Goal: Navigation & Orientation: Find specific page/section

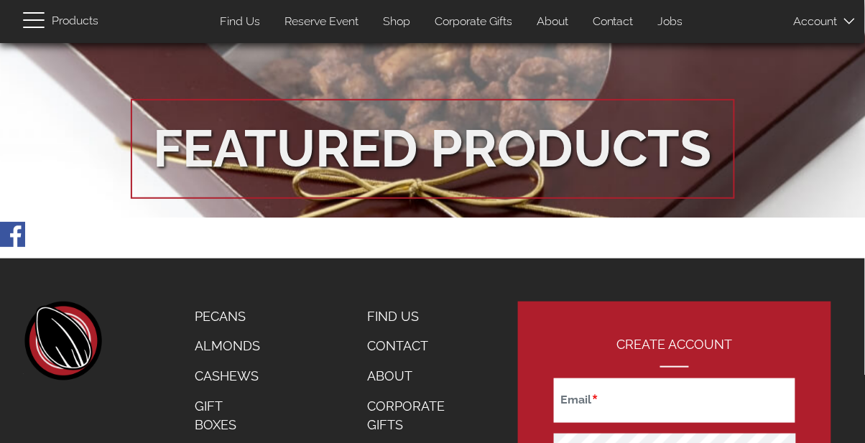
scroll to position [2596, 0]
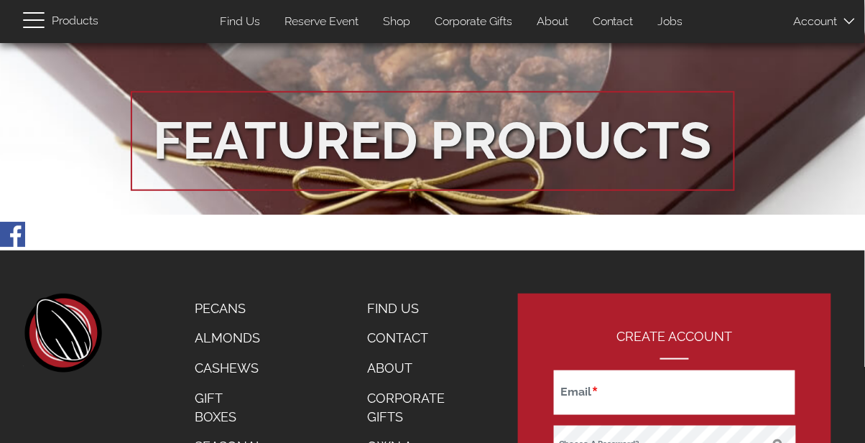
click at [238, 432] on link "Seasonal" at bounding box center [229, 447] width 90 height 30
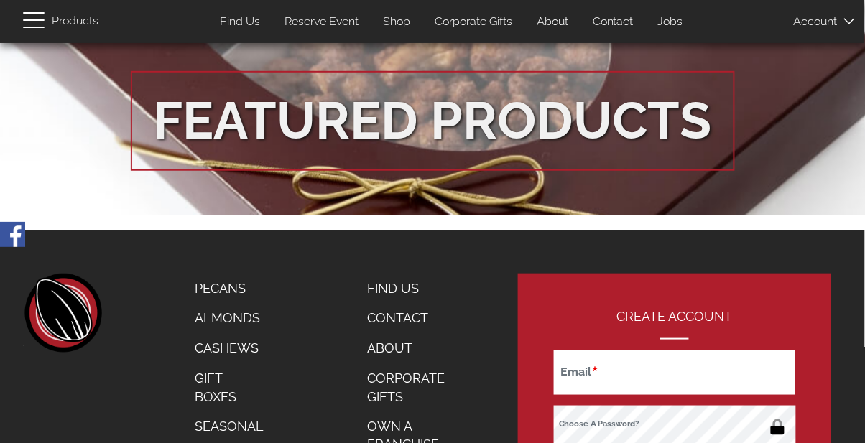
scroll to position [2642, 0]
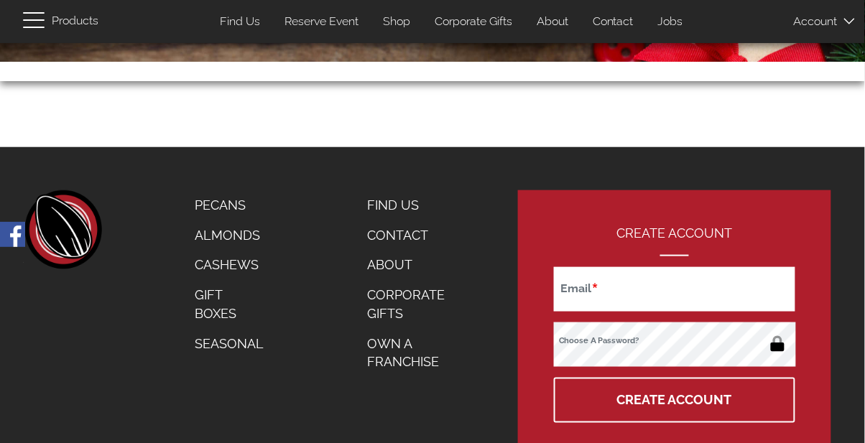
scroll to position [246, 0]
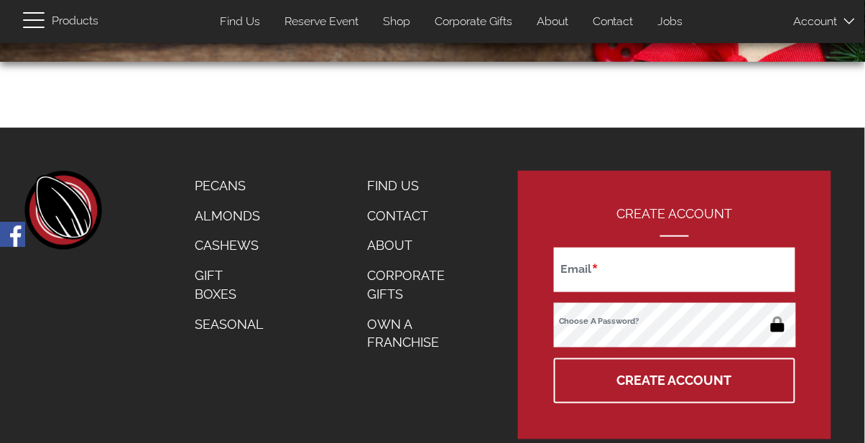
click at [243, 333] on link "Seasonal" at bounding box center [229, 325] width 90 height 30
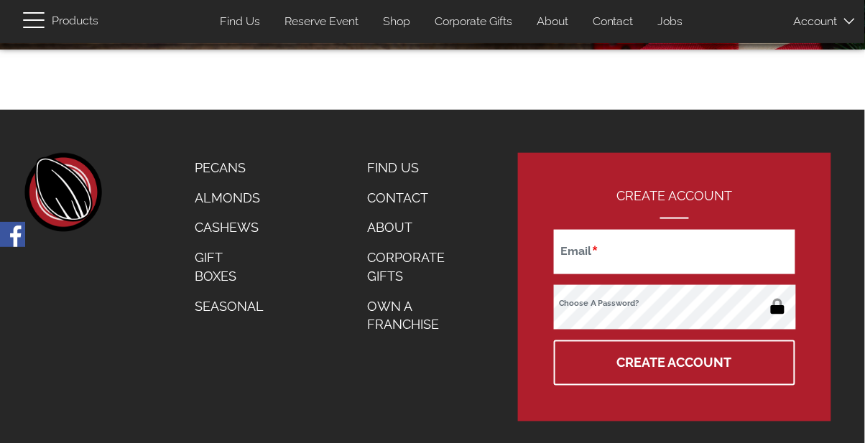
scroll to position [274, 0]
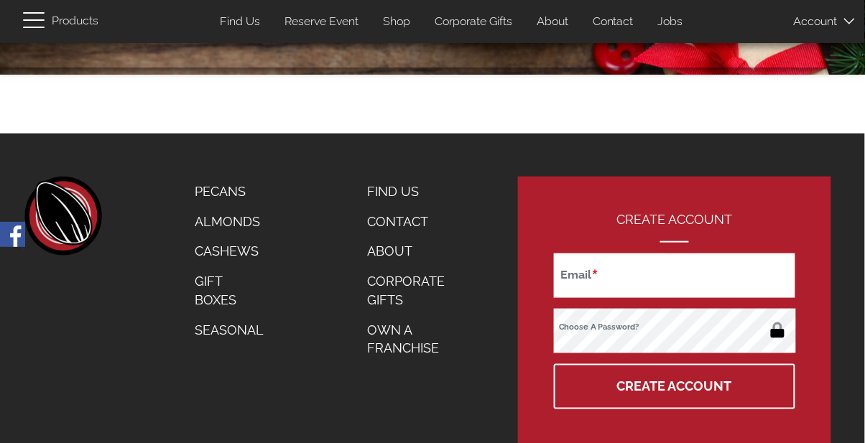
scroll to position [246, 0]
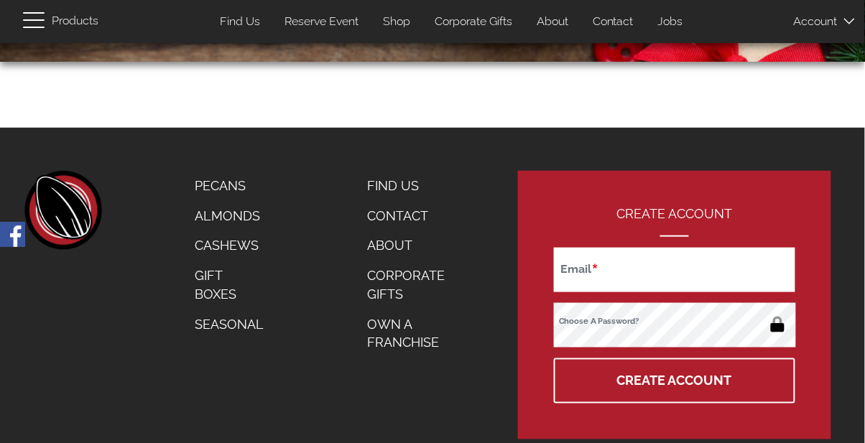
click at [246, 26] on link "Find Us" at bounding box center [240, 22] width 62 height 28
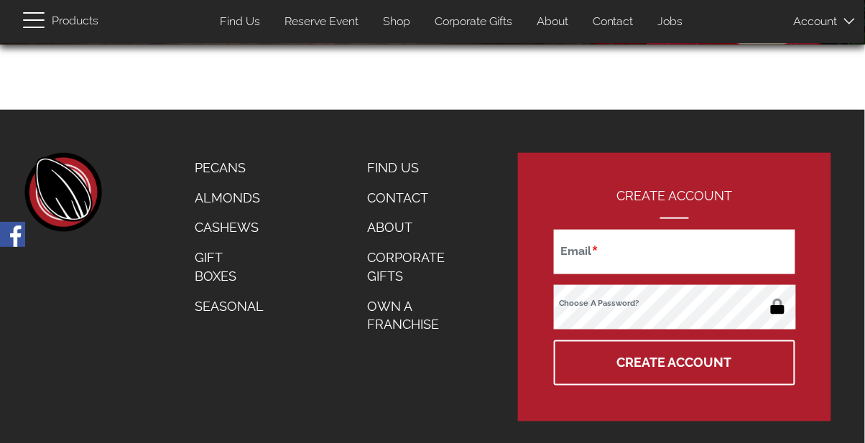
scroll to position [289, 0]
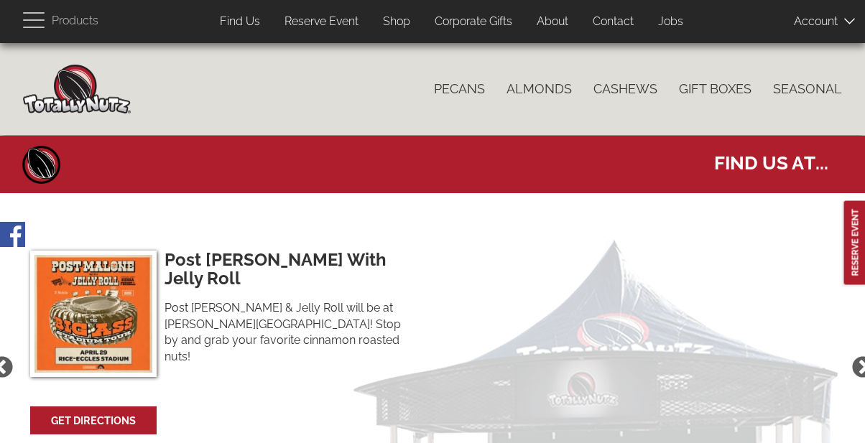
select select
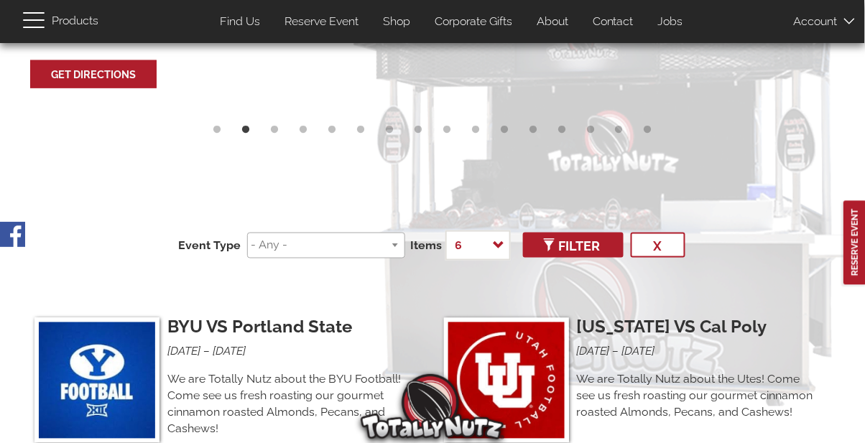
scroll to position [348, 0]
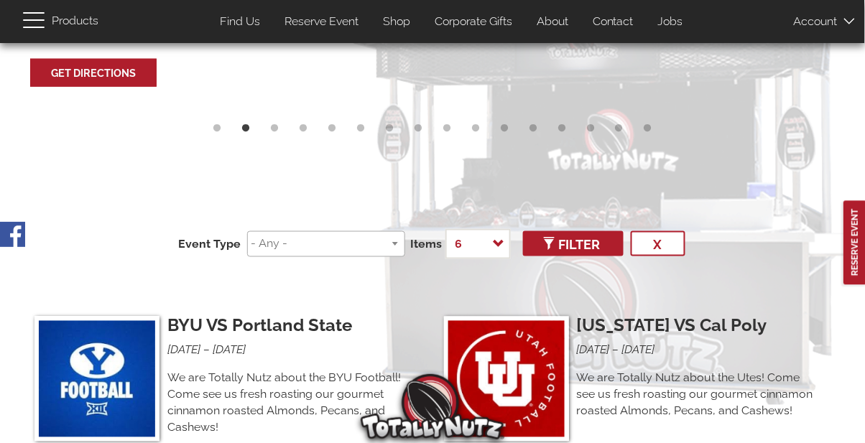
click at [389, 236] on input "search" at bounding box center [323, 244] width 144 height 17
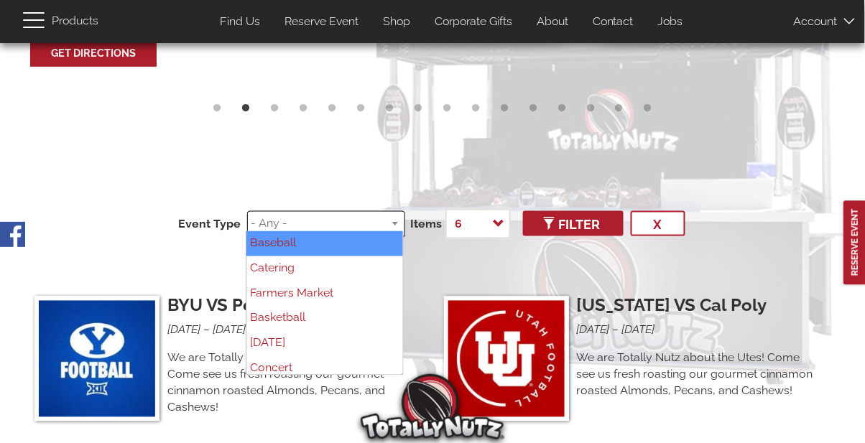
scroll to position [373, 0]
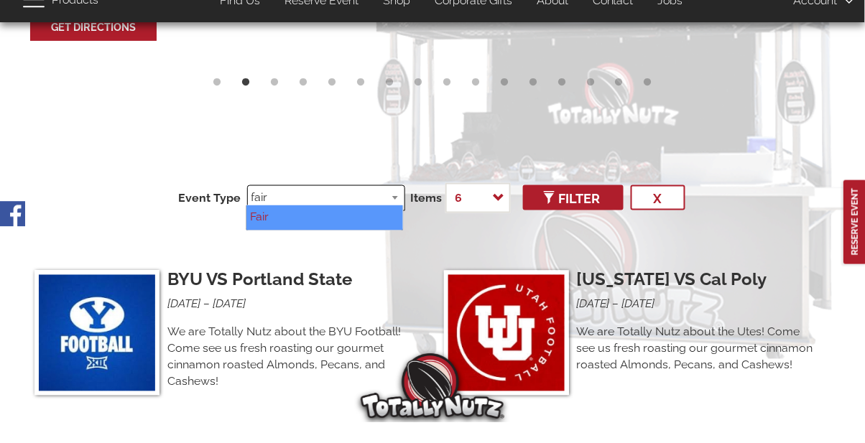
click at [309, 211] on input "fair" at bounding box center [323, 218] width 144 height 17
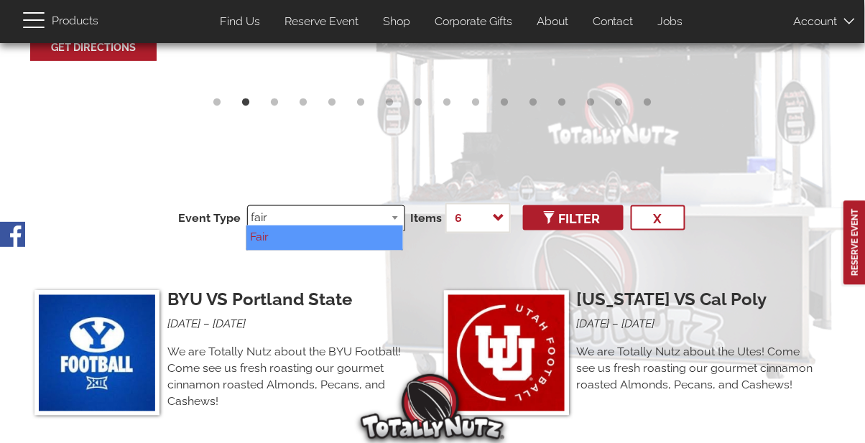
type input "fair"
select select "66"
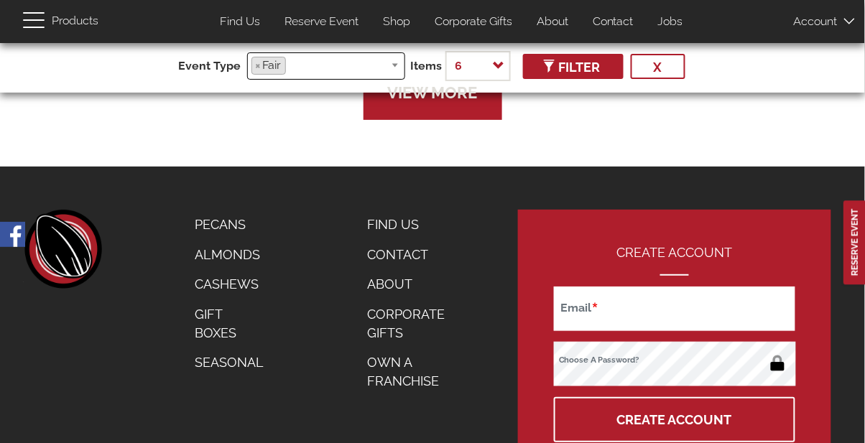
scroll to position [1235, 0]
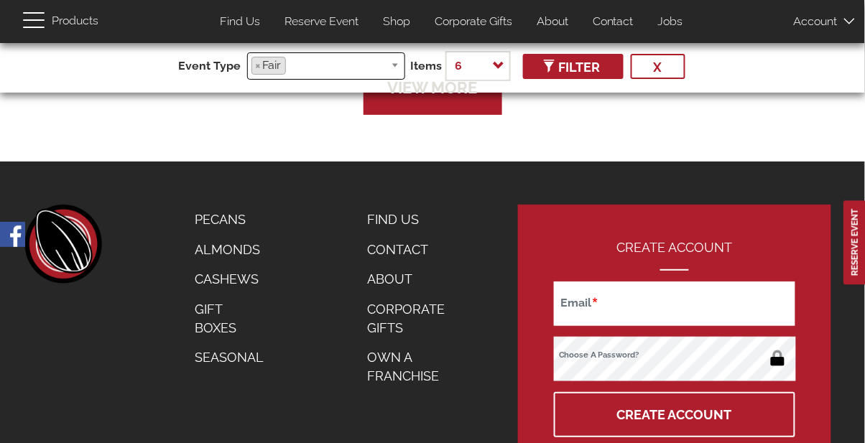
click at [391, 205] on link "Find Us" at bounding box center [414, 220] width 116 height 30
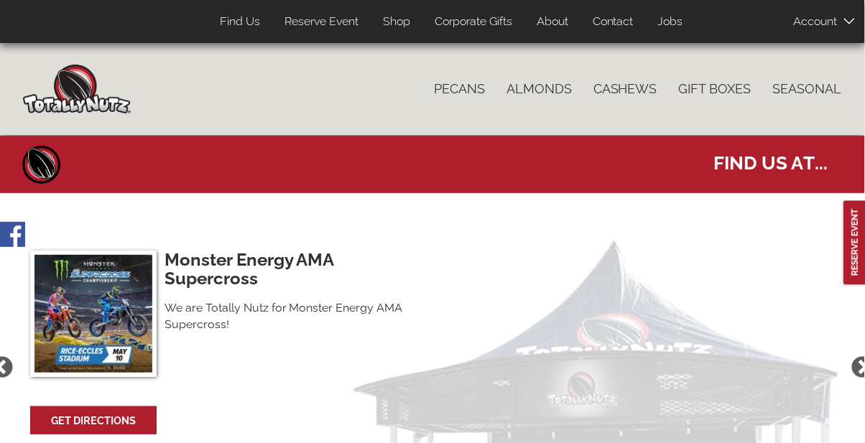
click at [829, 165] on h1 "Find us at..." at bounding box center [432, 161] width 843 height 29
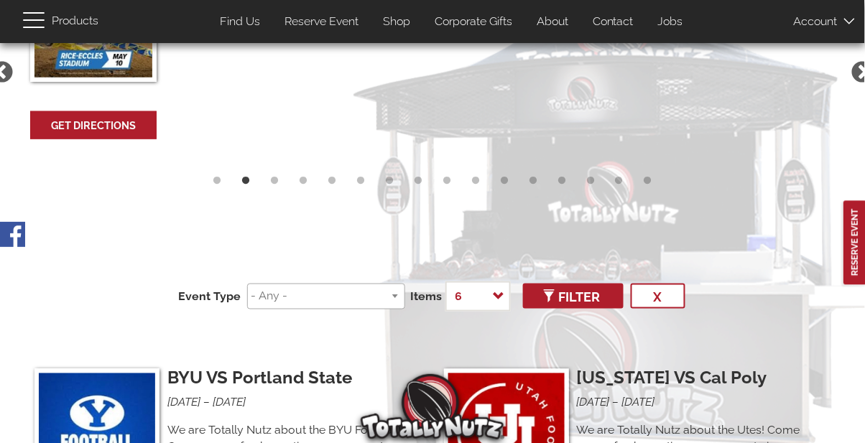
scroll to position [297, 0]
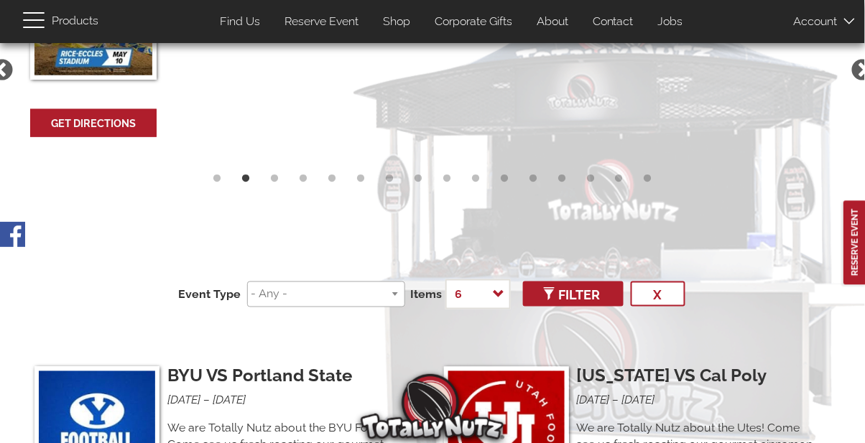
click at [389, 296] on input "search" at bounding box center [323, 294] width 144 height 17
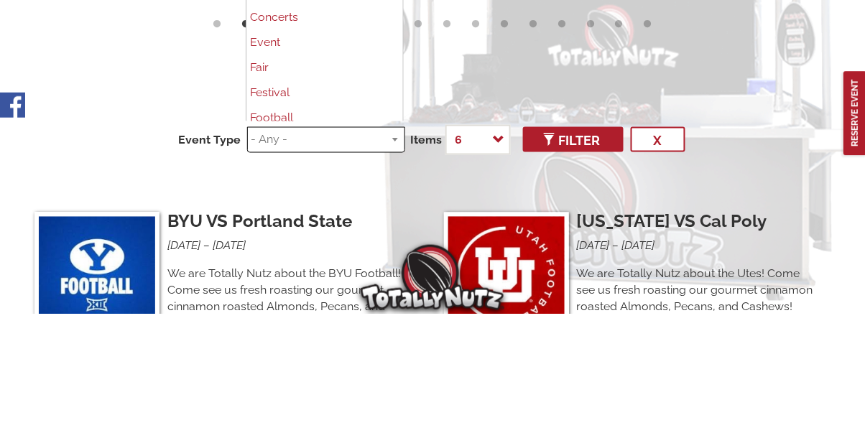
scroll to position [126, 0]
select select "66"
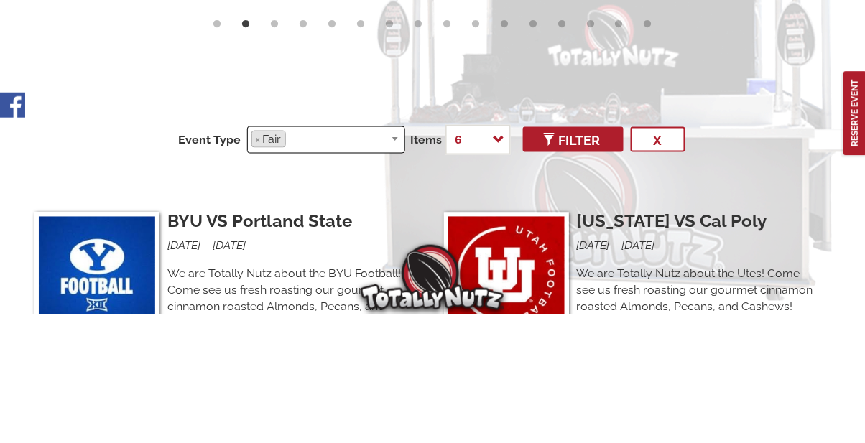
scroll to position [322, 0]
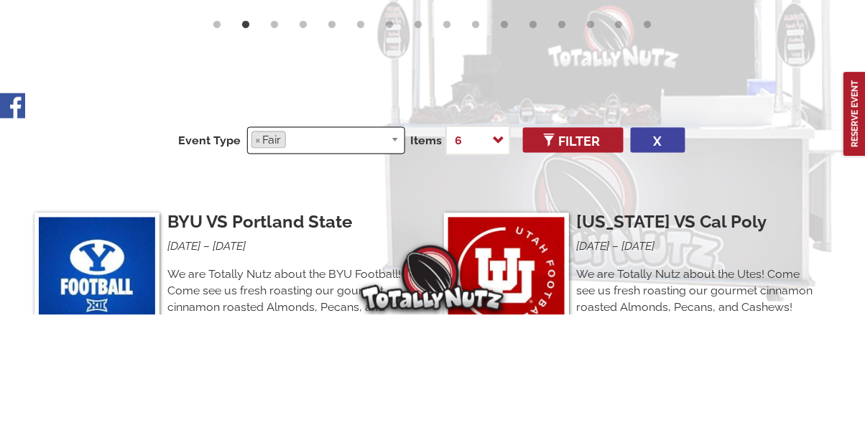
click at [659, 263] on button "x" at bounding box center [658, 268] width 55 height 25
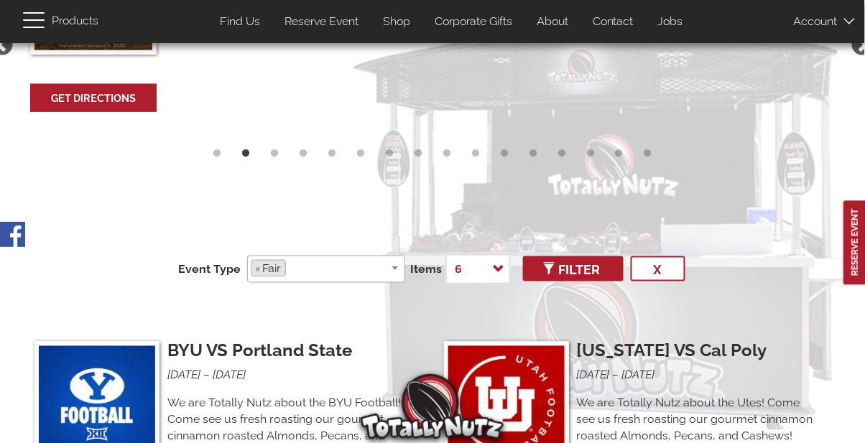
click at [742, 277] on div "Event Type Baseball Catering Farmers Market Basketball Carnival Concert Concert…" at bounding box center [432, 269] width 819 height 53
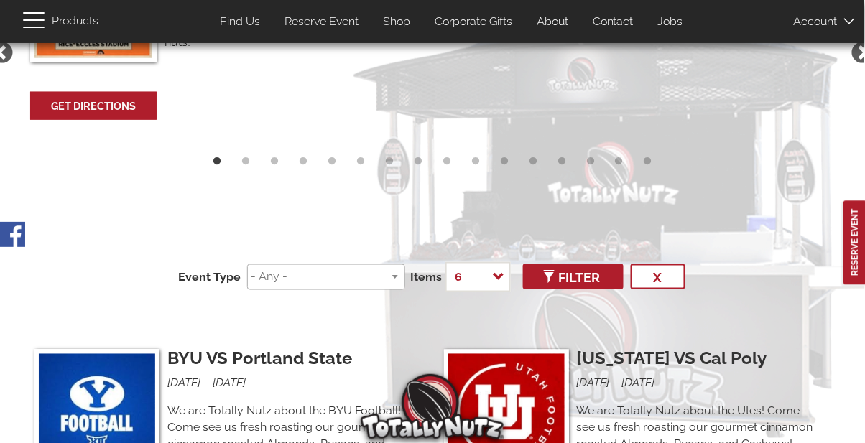
scroll to position [313, 0]
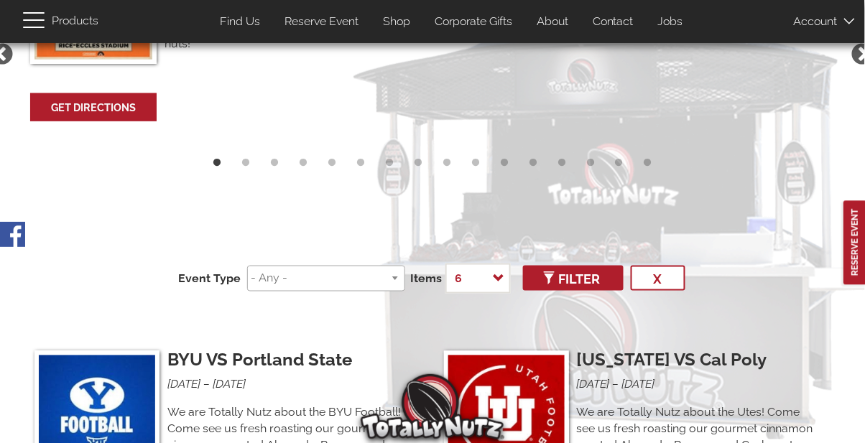
click at [389, 274] on input "search" at bounding box center [323, 278] width 144 height 17
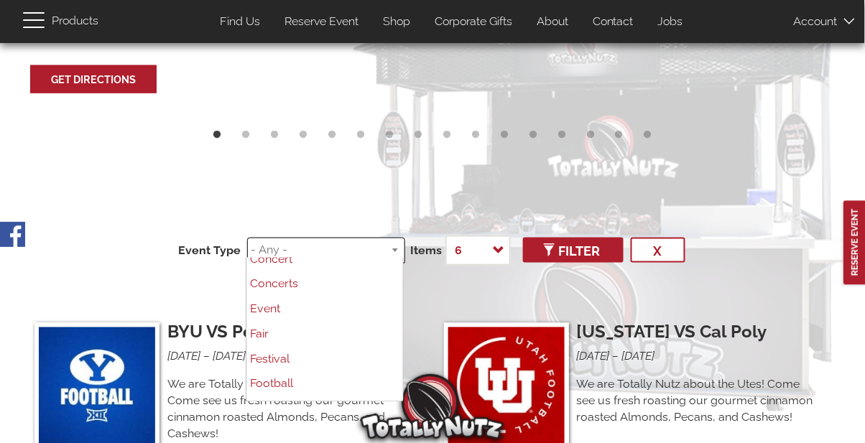
scroll to position [135, 0]
select select "66"
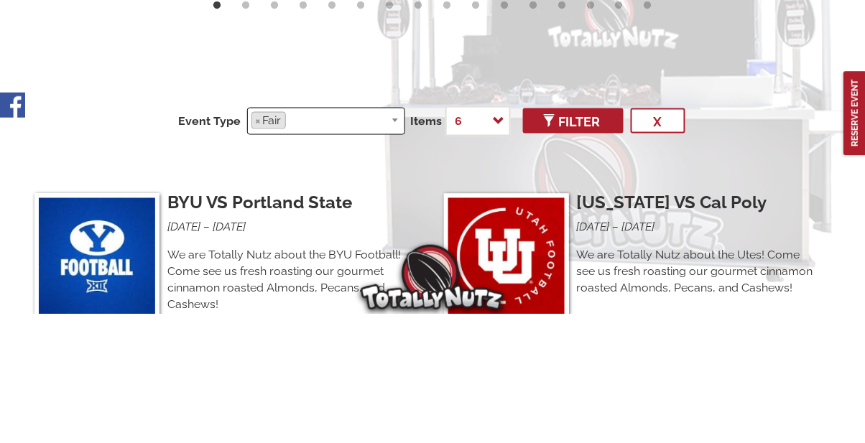
scroll to position [341, 0]
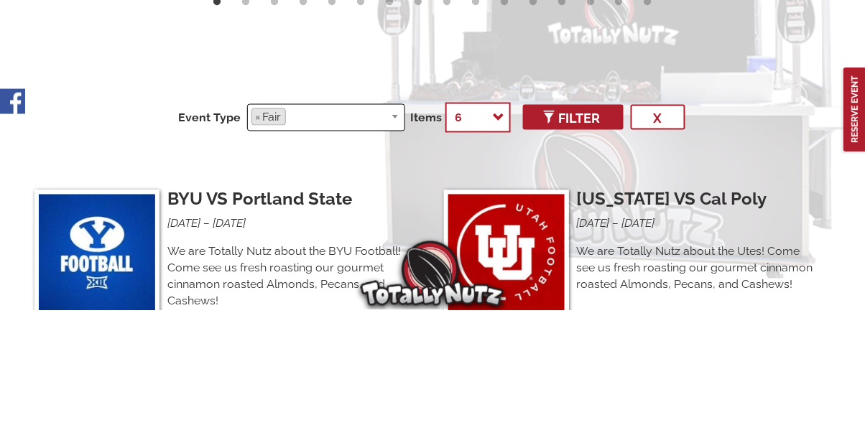
click at [492, 243] on select "6 12 24 50 100 500 - All -" at bounding box center [477, 251] width 65 height 30
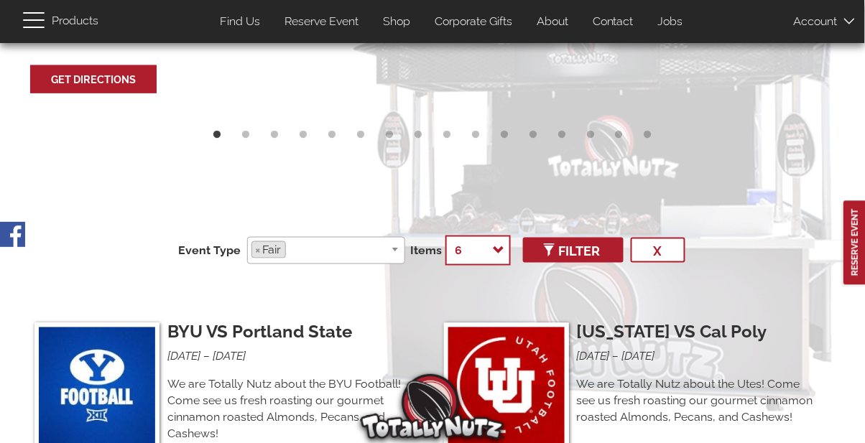
click at [445, 236] on select "6 12 24 50 100 500 - All -" at bounding box center [477, 251] width 65 height 30
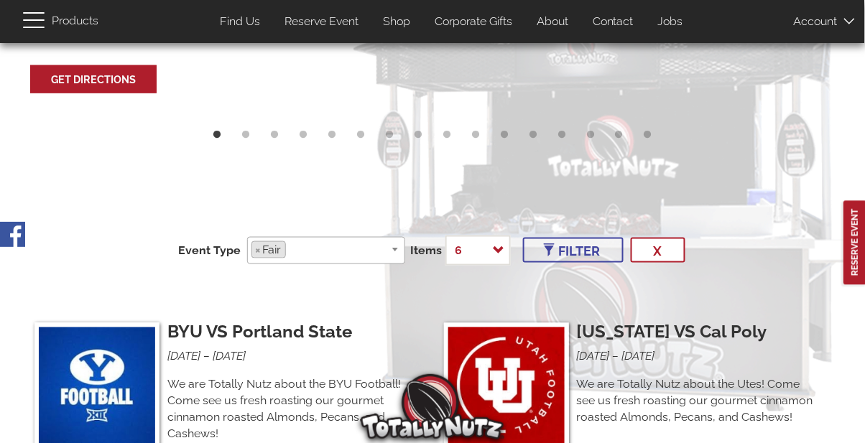
click at [592, 246] on span "Filter" at bounding box center [573, 250] width 55 height 15
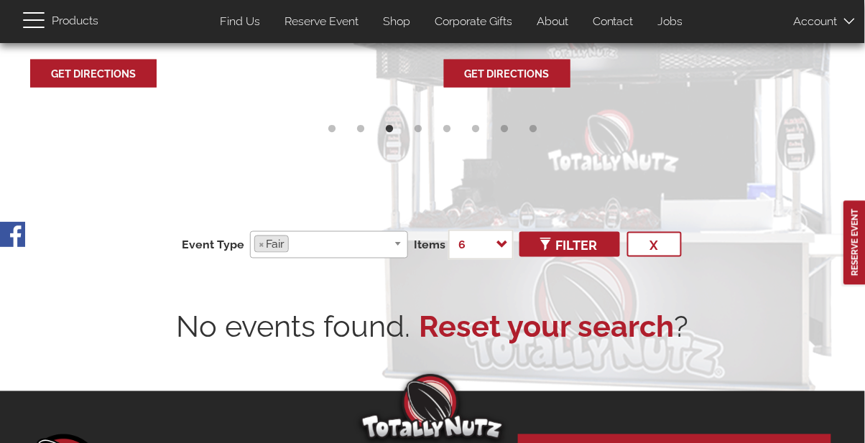
click at [398, 241] on ul "× Fair" at bounding box center [329, 243] width 157 height 22
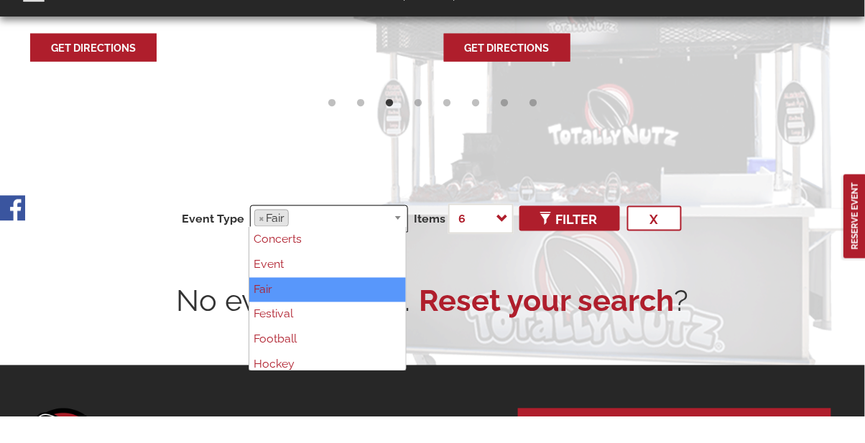
scroll to position [347, 0]
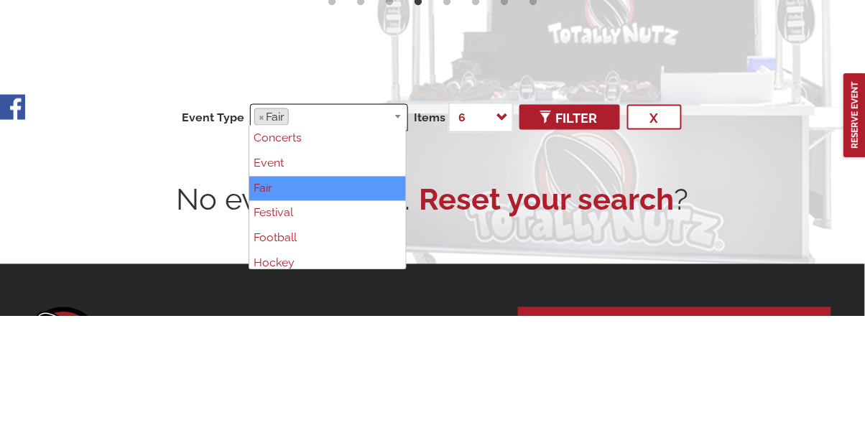
select select "78"
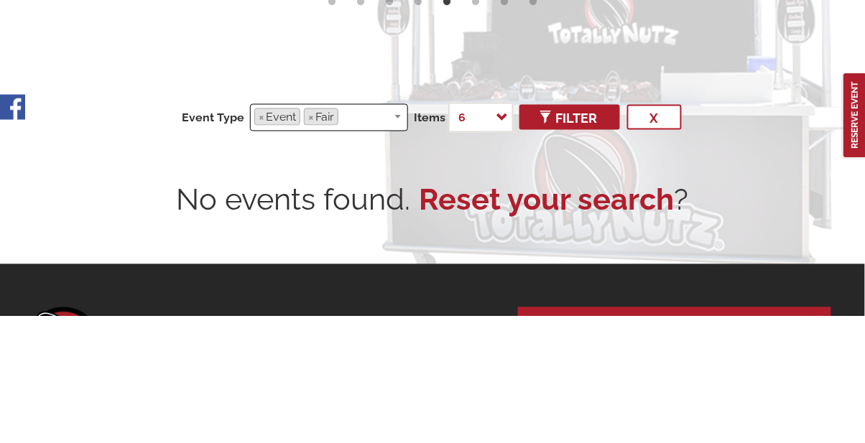
click at [397, 238] on ul "× Event × Fair" at bounding box center [329, 243] width 157 height 22
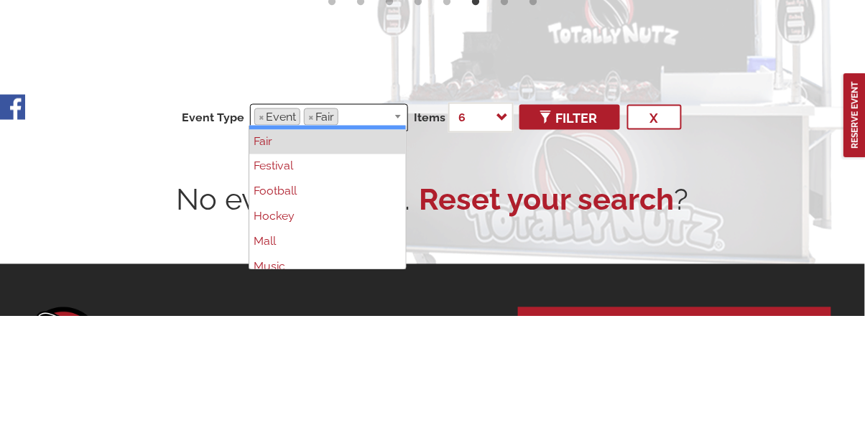
scroll to position [196, 0]
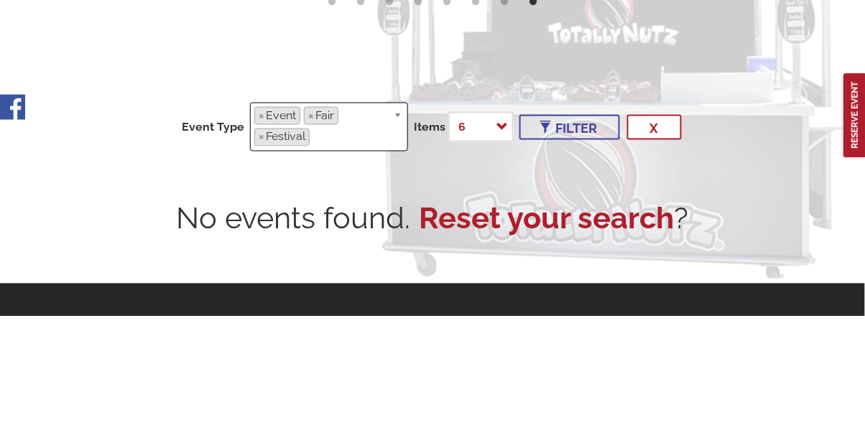
click at [577, 251] on span "Filter" at bounding box center [569, 255] width 55 height 15
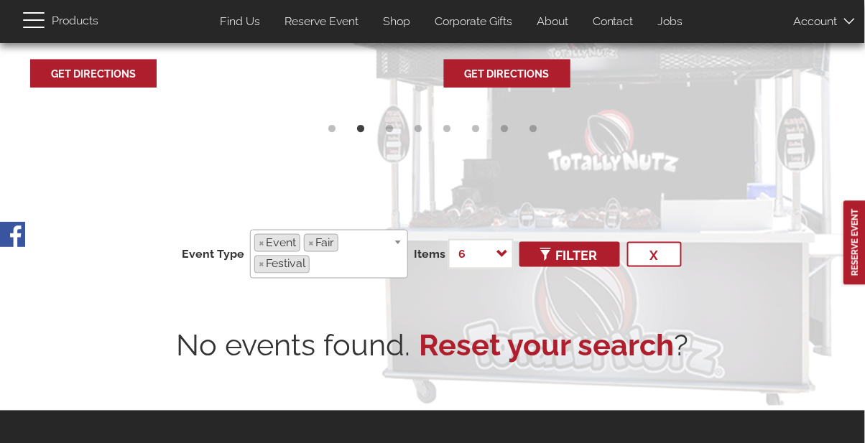
click at [361, 238] on ul "× Event × Fair × Festival" at bounding box center [329, 252] width 157 height 43
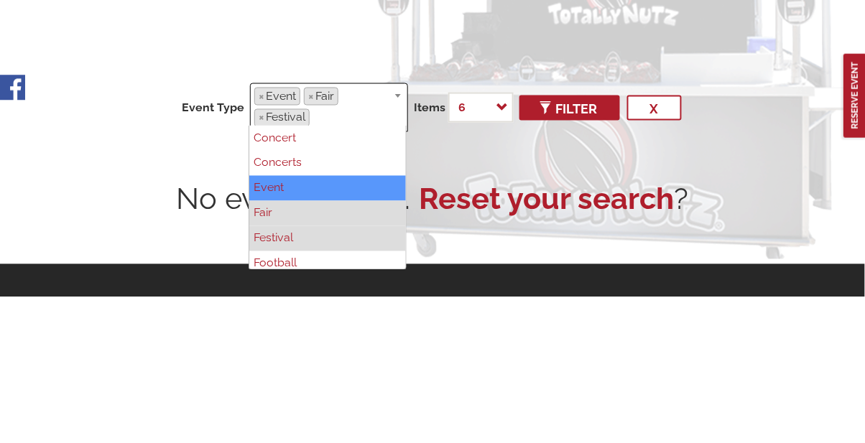
type input "Festival"
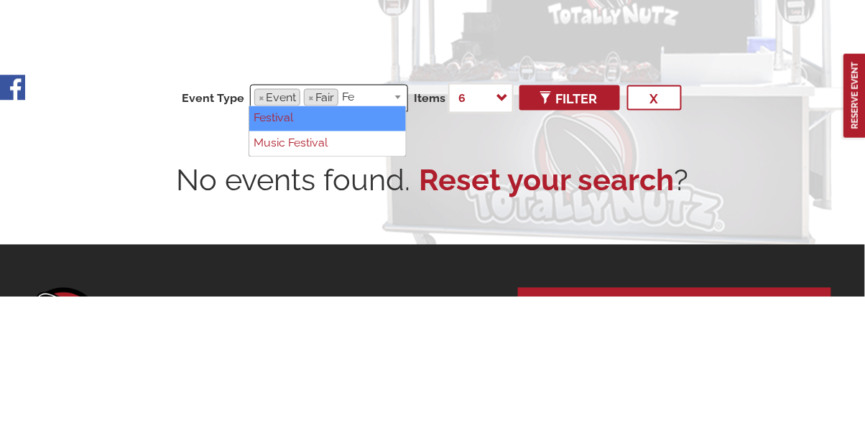
type input "F"
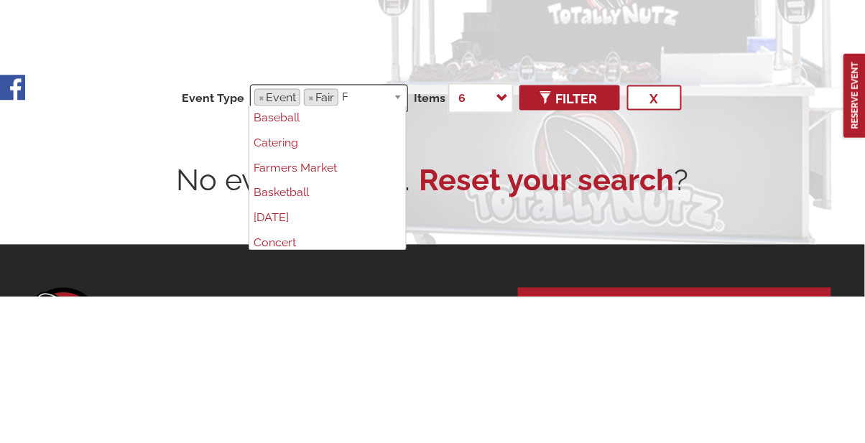
scroll to position [0, 0]
type input "Fa"
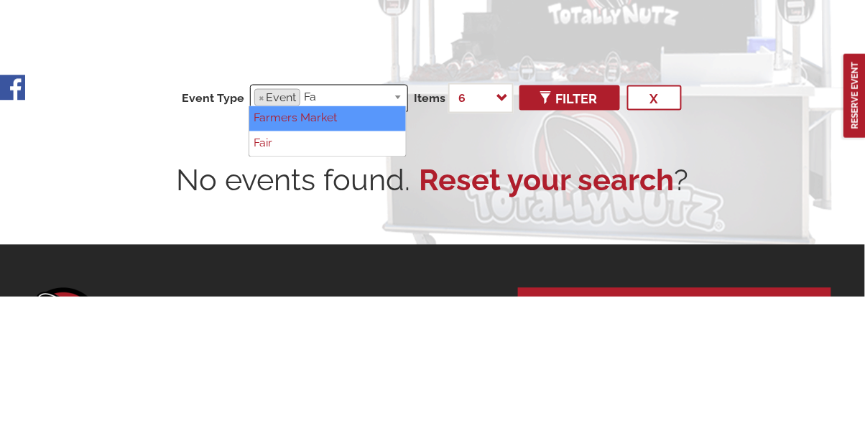
type input "F"
type input "Event"
select select
type input "E"
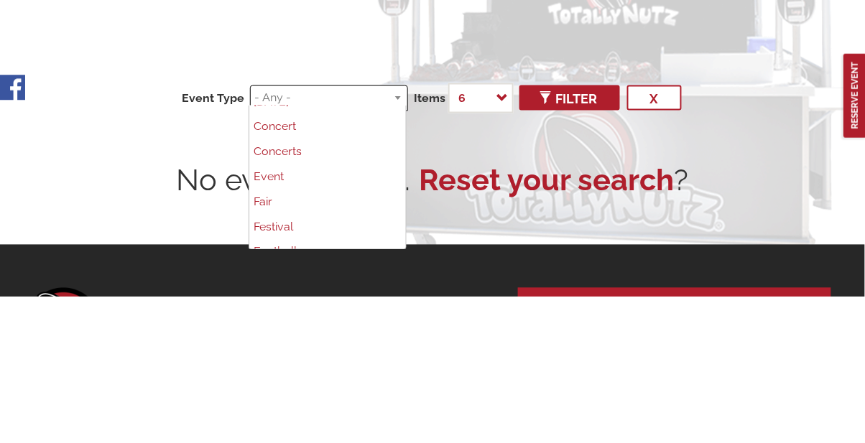
scroll to position [121, 0]
select select "78"
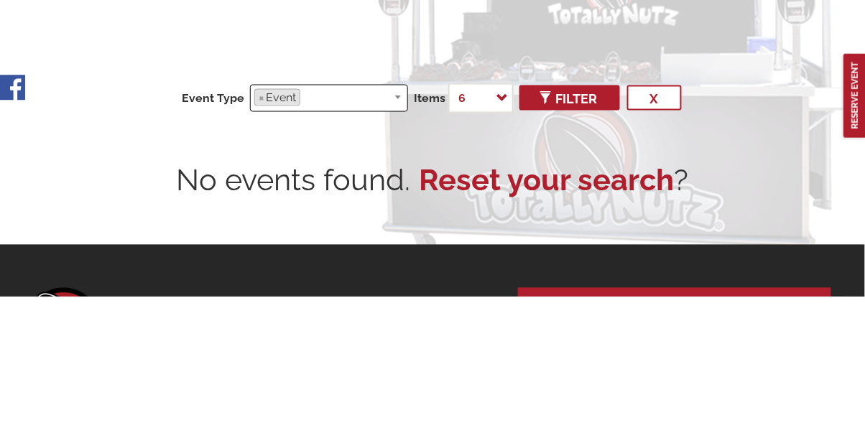
click at [396, 243] on ul "× Event" at bounding box center [329, 243] width 157 height 22
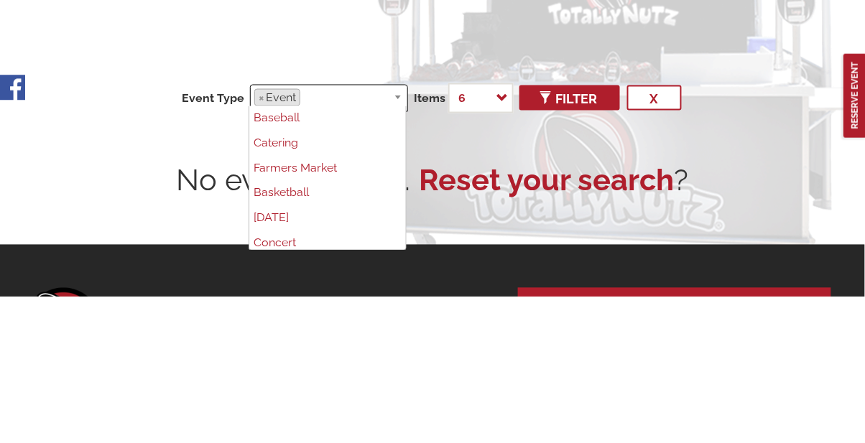
scroll to position [149, 0]
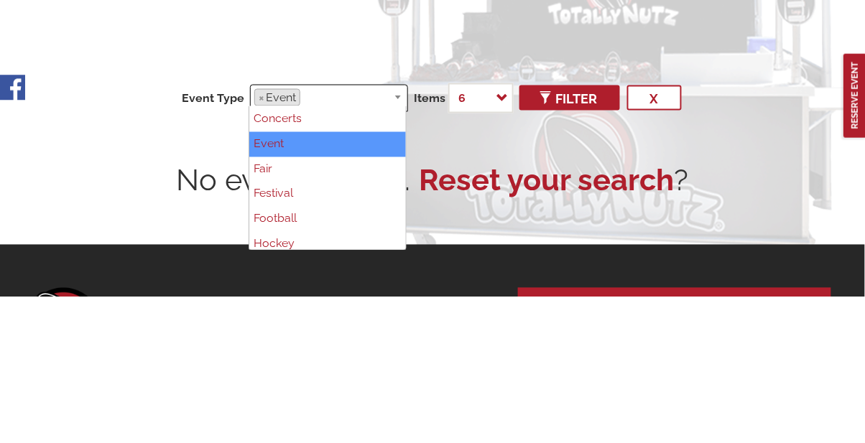
type input "Event"
select select
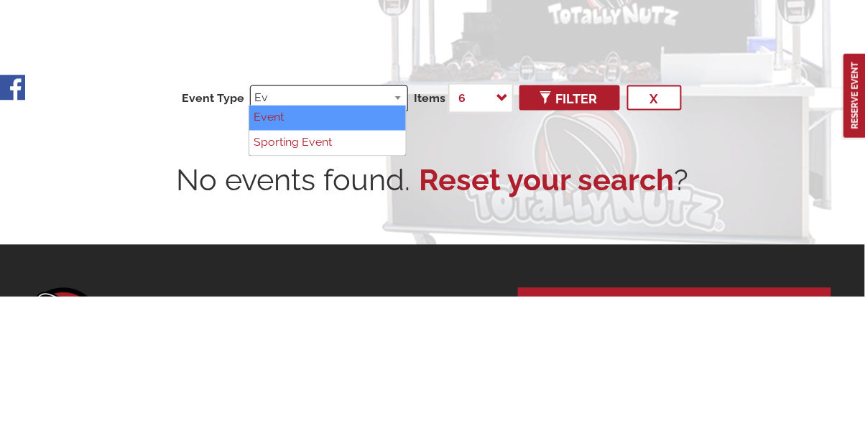
type input "E"
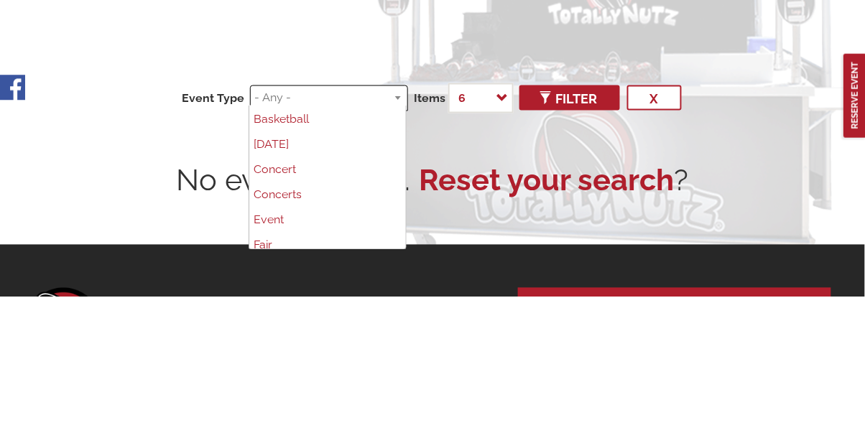
scroll to position [75, 0]
select select "67"
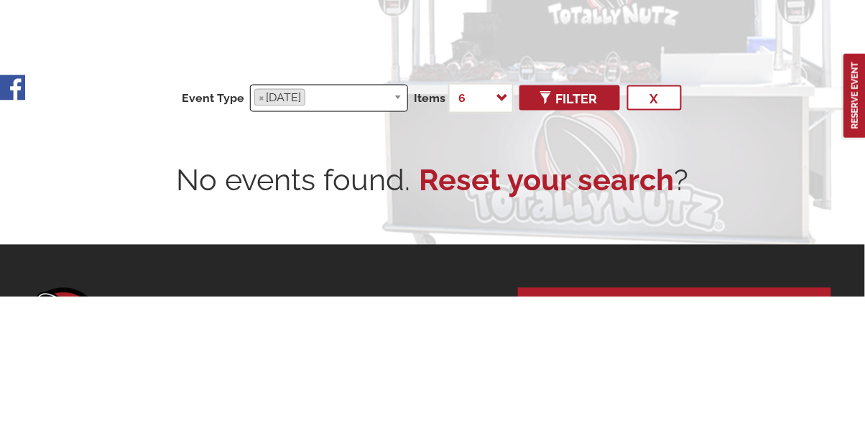
click at [396, 238] on ul "× Carnival" at bounding box center [329, 243] width 157 height 22
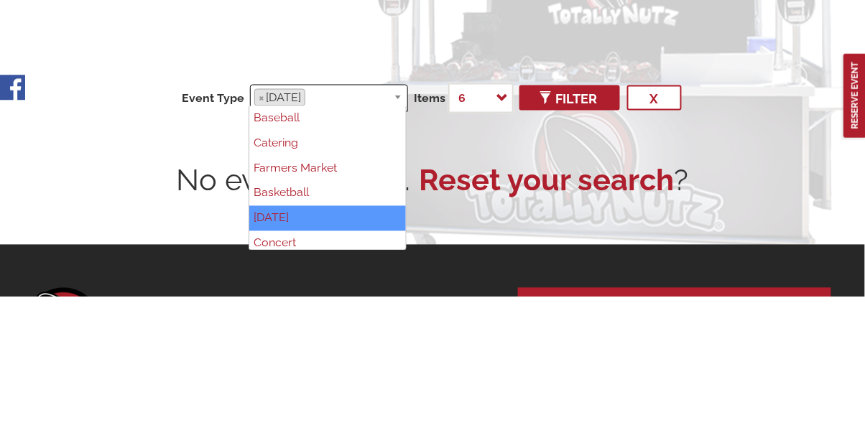
type input "Carnival"
select select
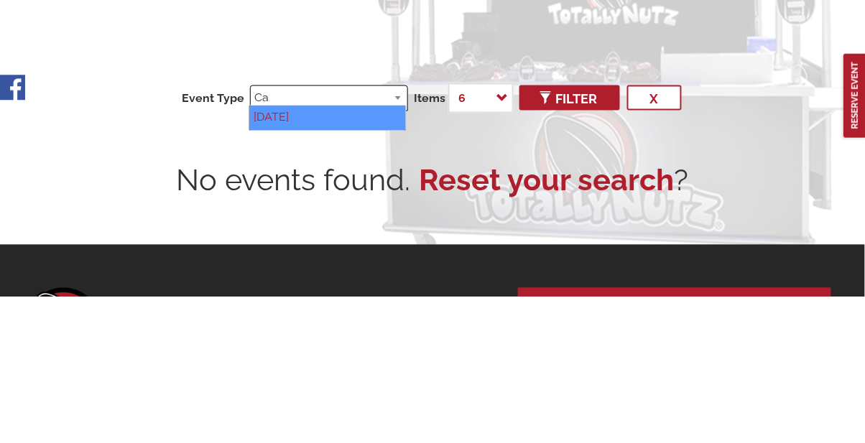
type input "C"
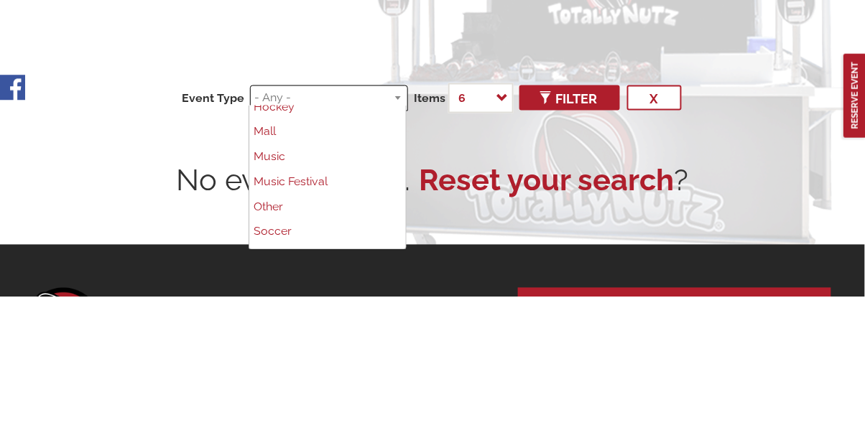
scroll to position [287, 0]
select select "80"
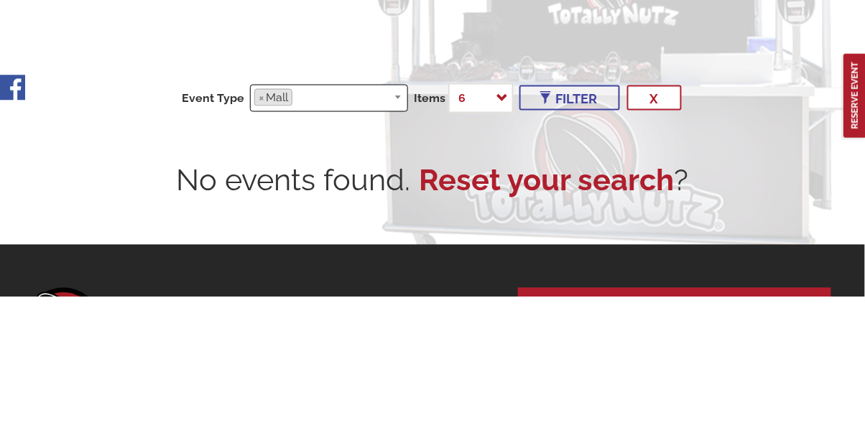
click at [577, 241] on span "Filter" at bounding box center [569, 245] width 55 height 15
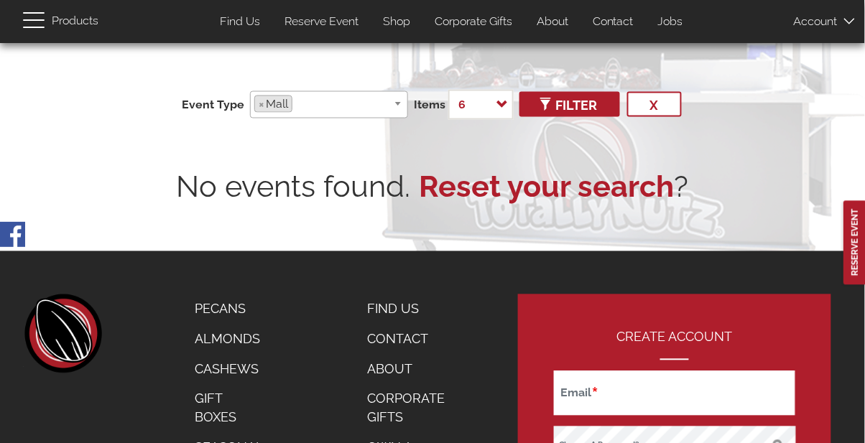
scroll to position [529, 0]
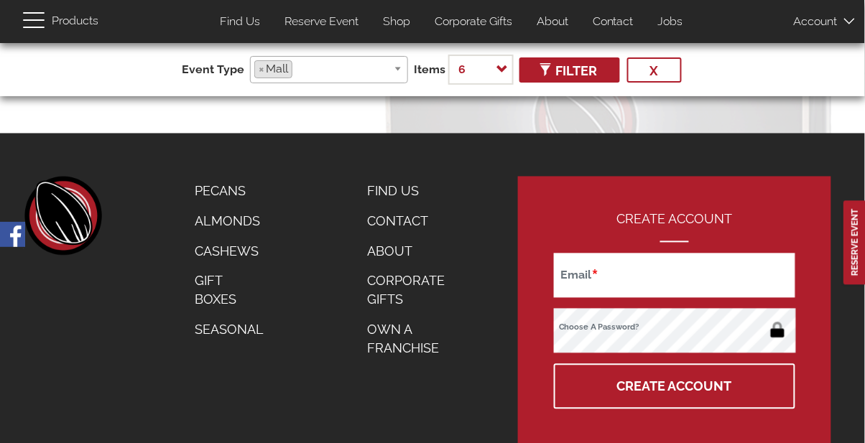
click at [553, 23] on link "About" at bounding box center [552, 22] width 53 height 28
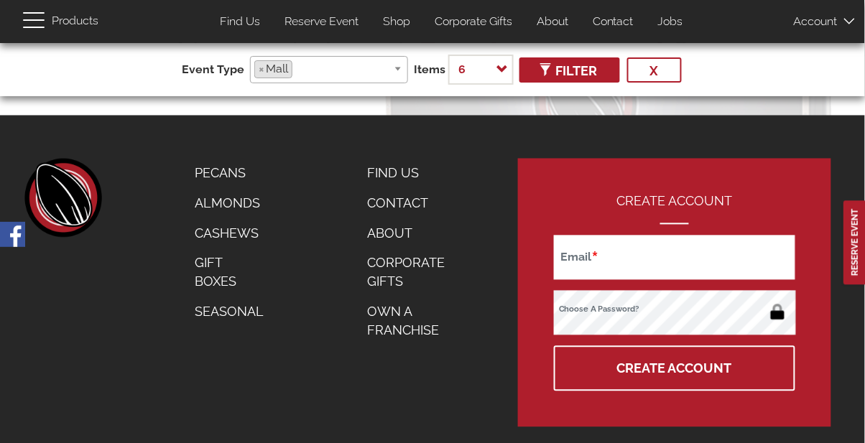
scroll to position [572, 0]
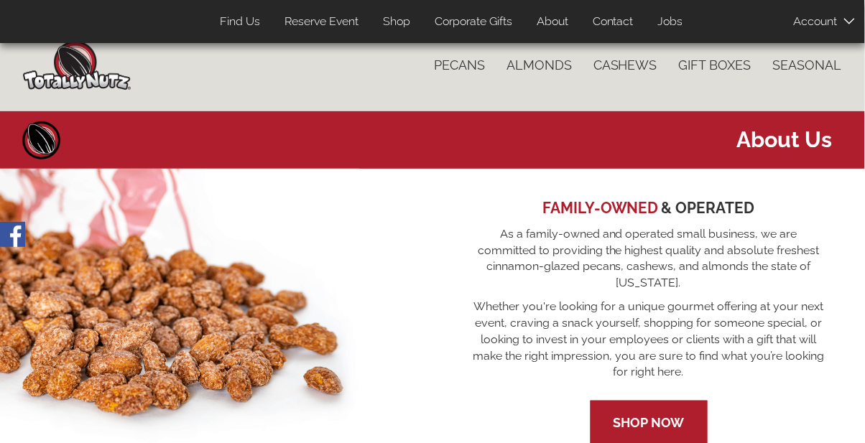
scroll to position [19, 0]
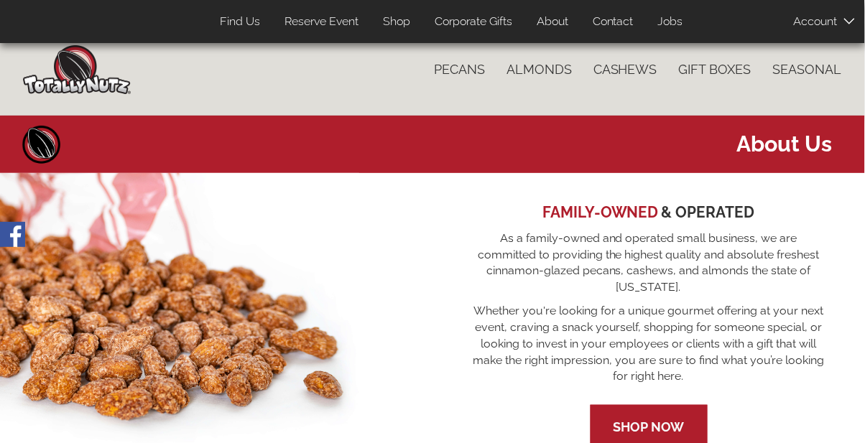
click at [399, 20] on link "Shop" at bounding box center [396, 22] width 49 height 28
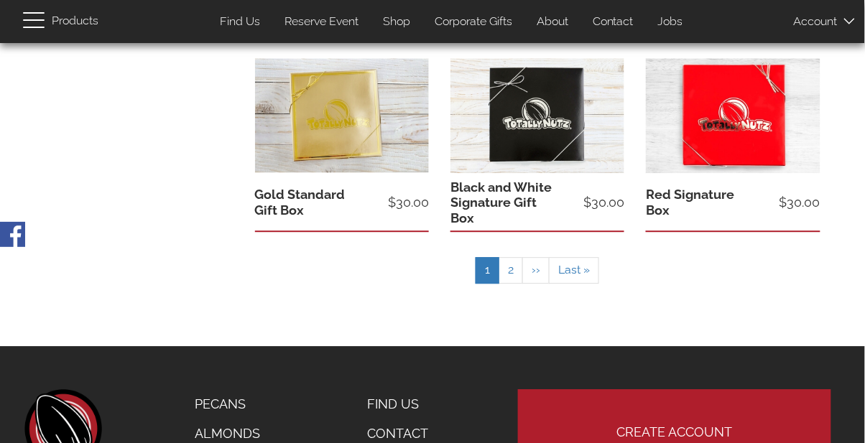
scroll to position [753, 0]
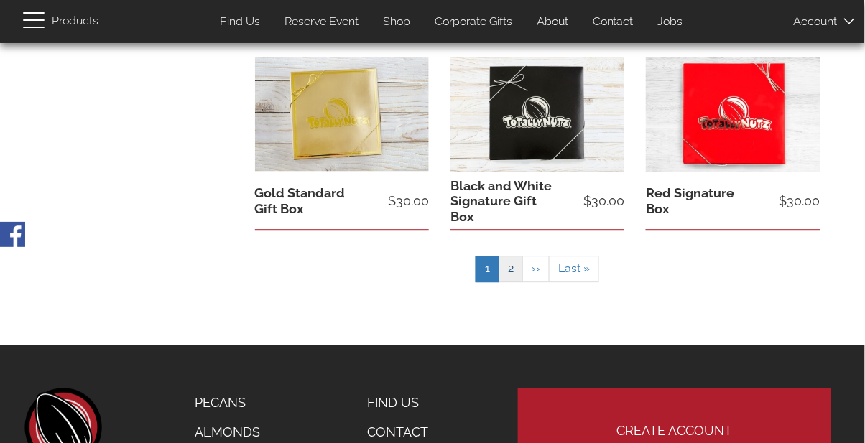
click at [507, 276] on link "Page 2" at bounding box center [510, 269] width 24 height 27
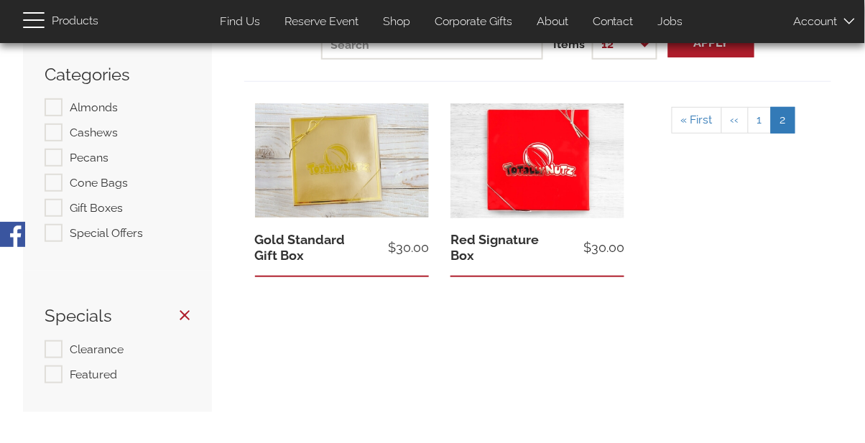
scroll to position [133, 0]
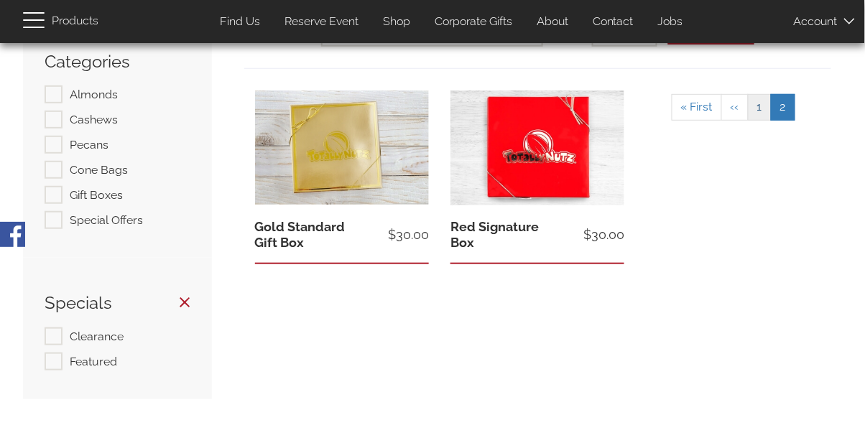
click at [758, 108] on link "Page 1" at bounding box center [760, 107] width 24 height 27
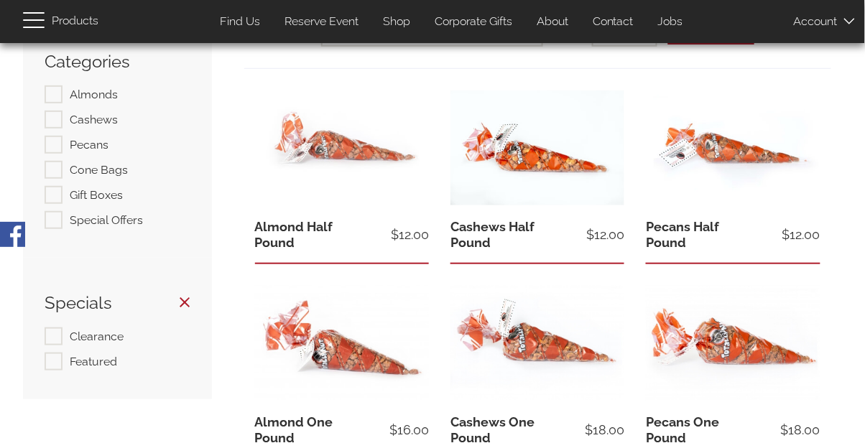
click at [558, 25] on link "About" at bounding box center [552, 22] width 53 height 28
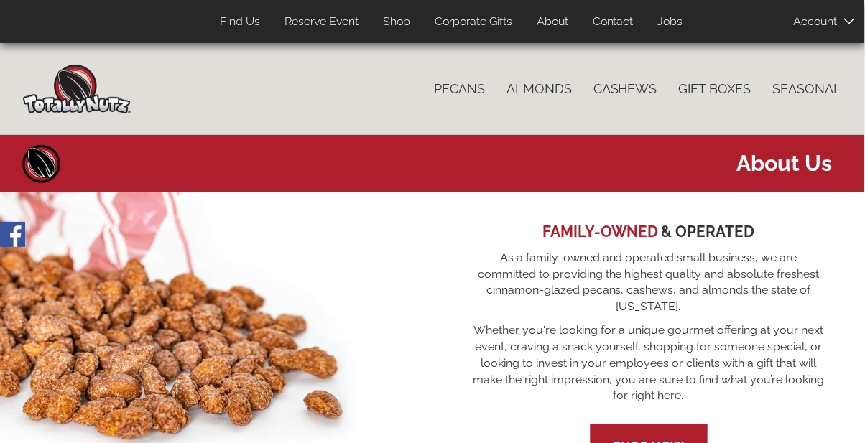
click at [617, 27] on link "Contact" at bounding box center [613, 22] width 62 height 28
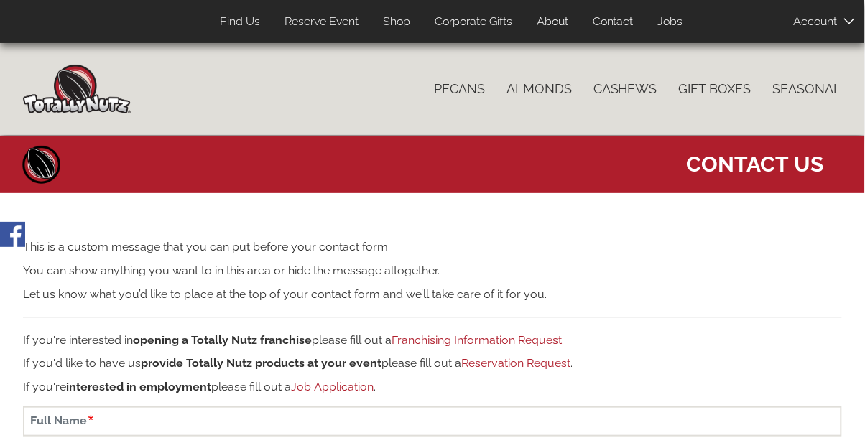
click at [478, 29] on link "Corporate Gifts" at bounding box center [473, 22] width 99 height 28
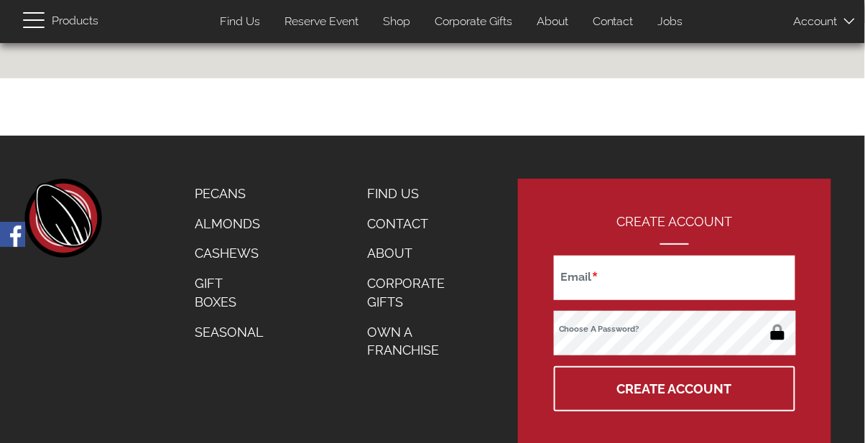
scroll to position [1263, 0]
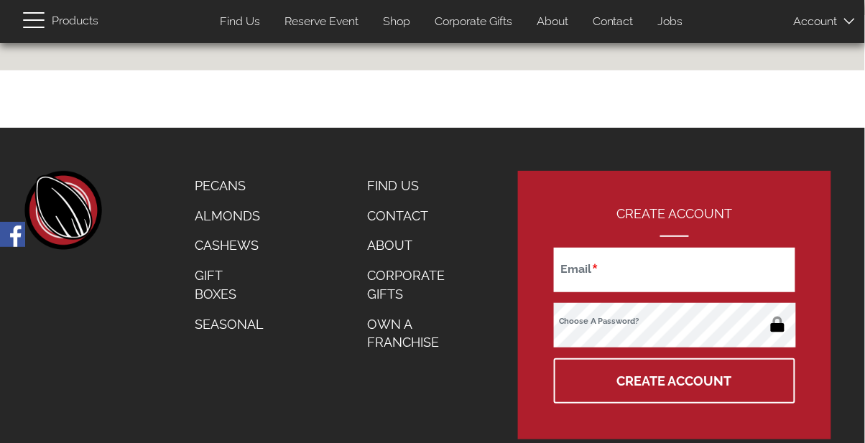
click at [674, 23] on link "Jobs" at bounding box center [670, 22] width 47 height 28
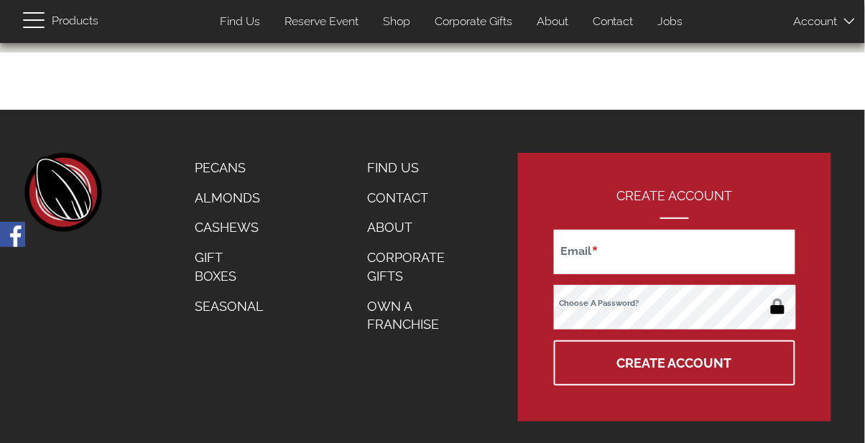
scroll to position [1306, 0]
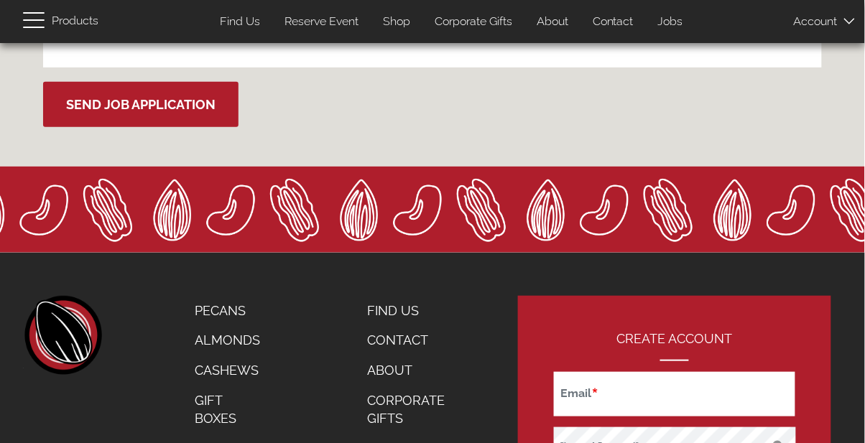
scroll to position [1310, 0]
